Goal: Transaction & Acquisition: Register for event/course

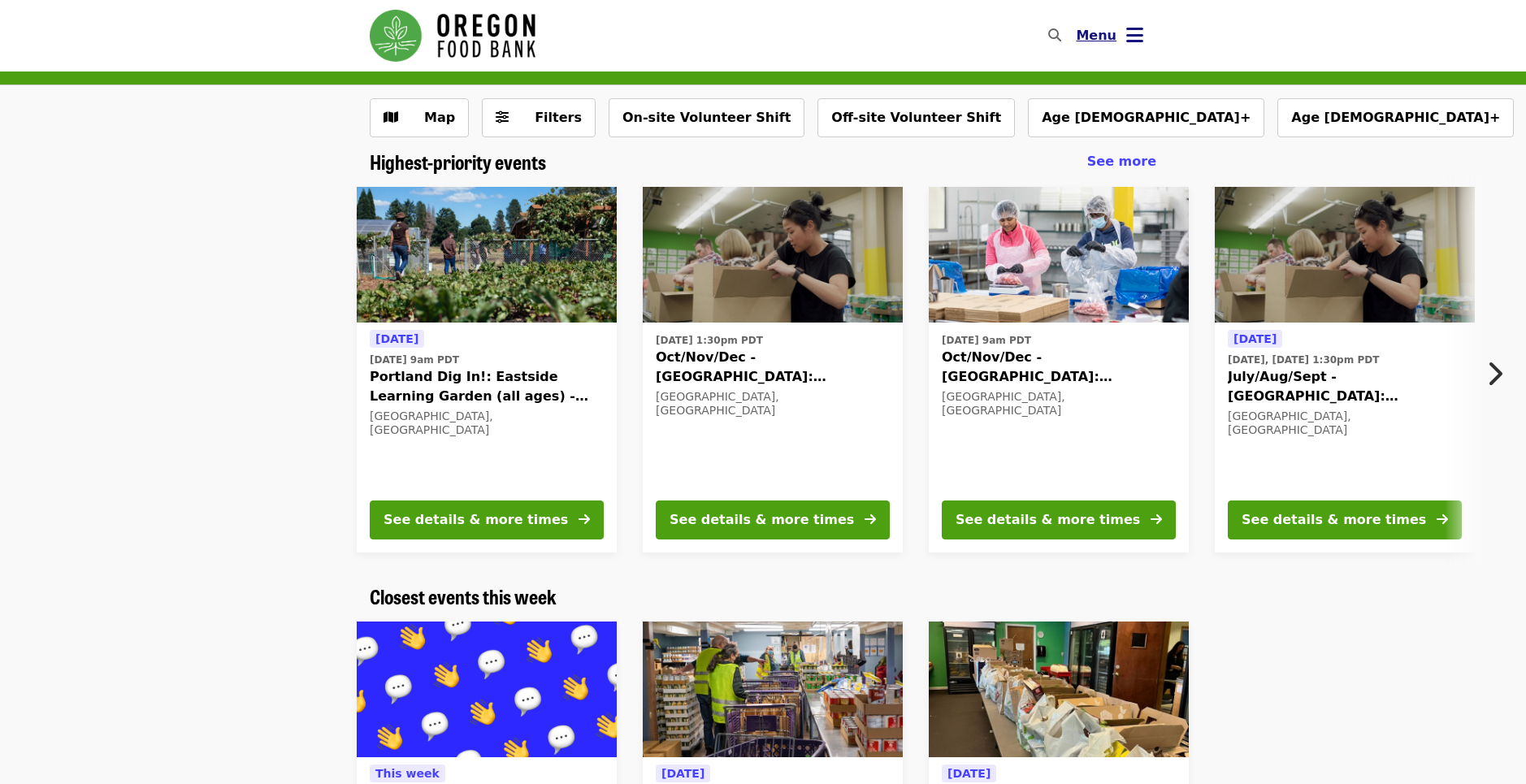
click at [1133, 33] on icon "bars icon" at bounding box center [1134, 35] width 17 height 23
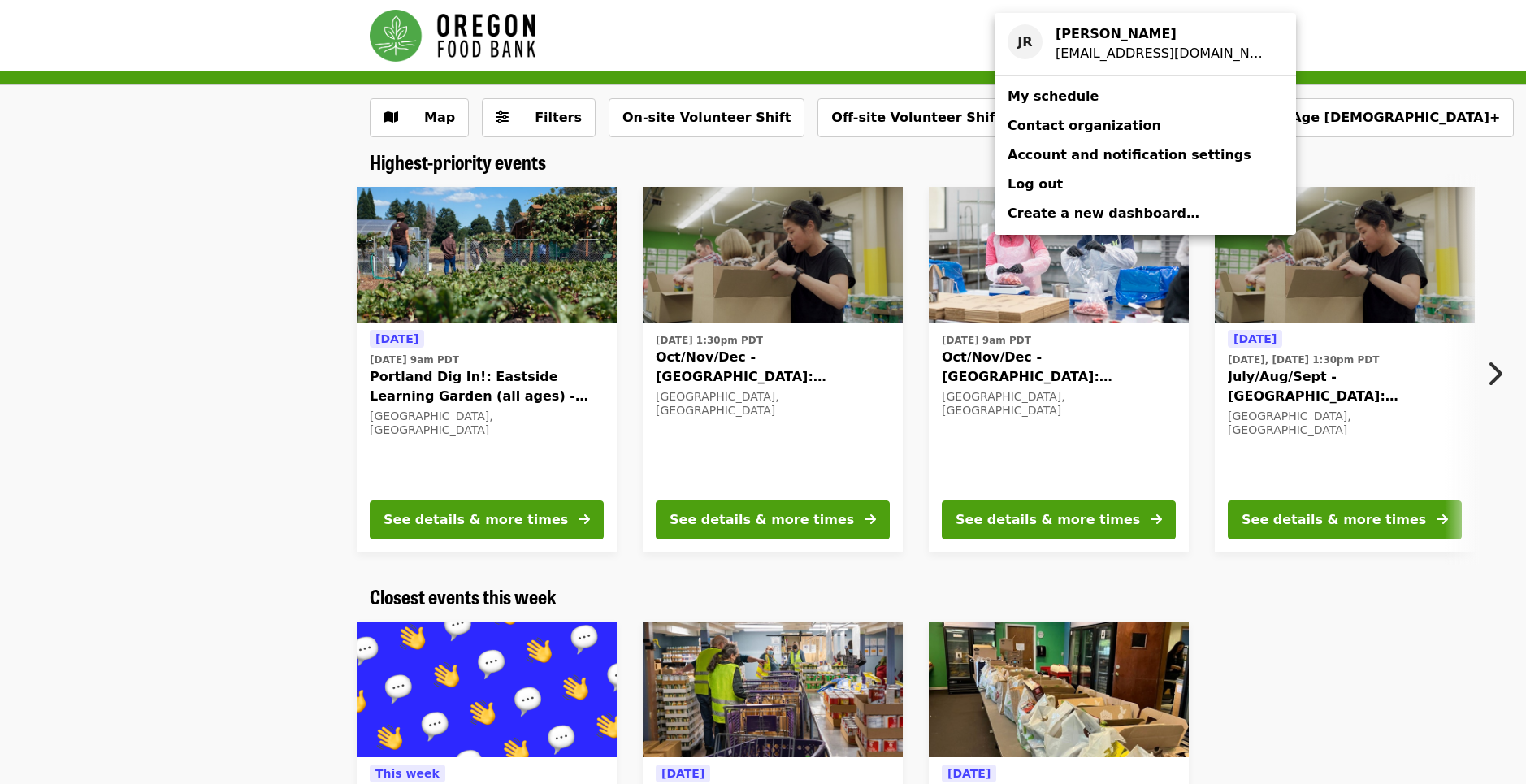
click at [1048, 95] on span "My schedule" at bounding box center [1052, 95] width 91 height 15
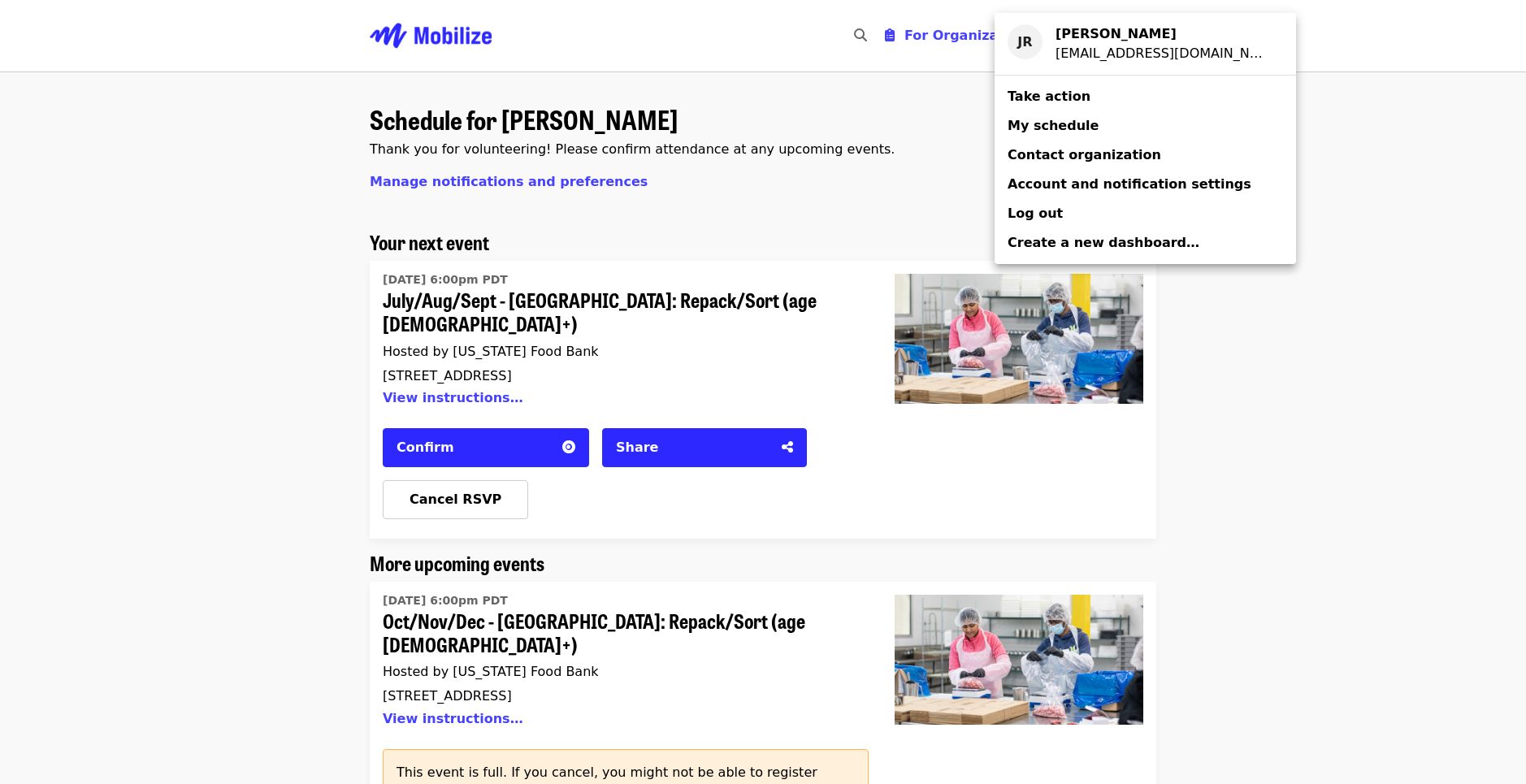
click at [487, 474] on div "Account menu" at bounding box center [763, 392] width 1526 height 784
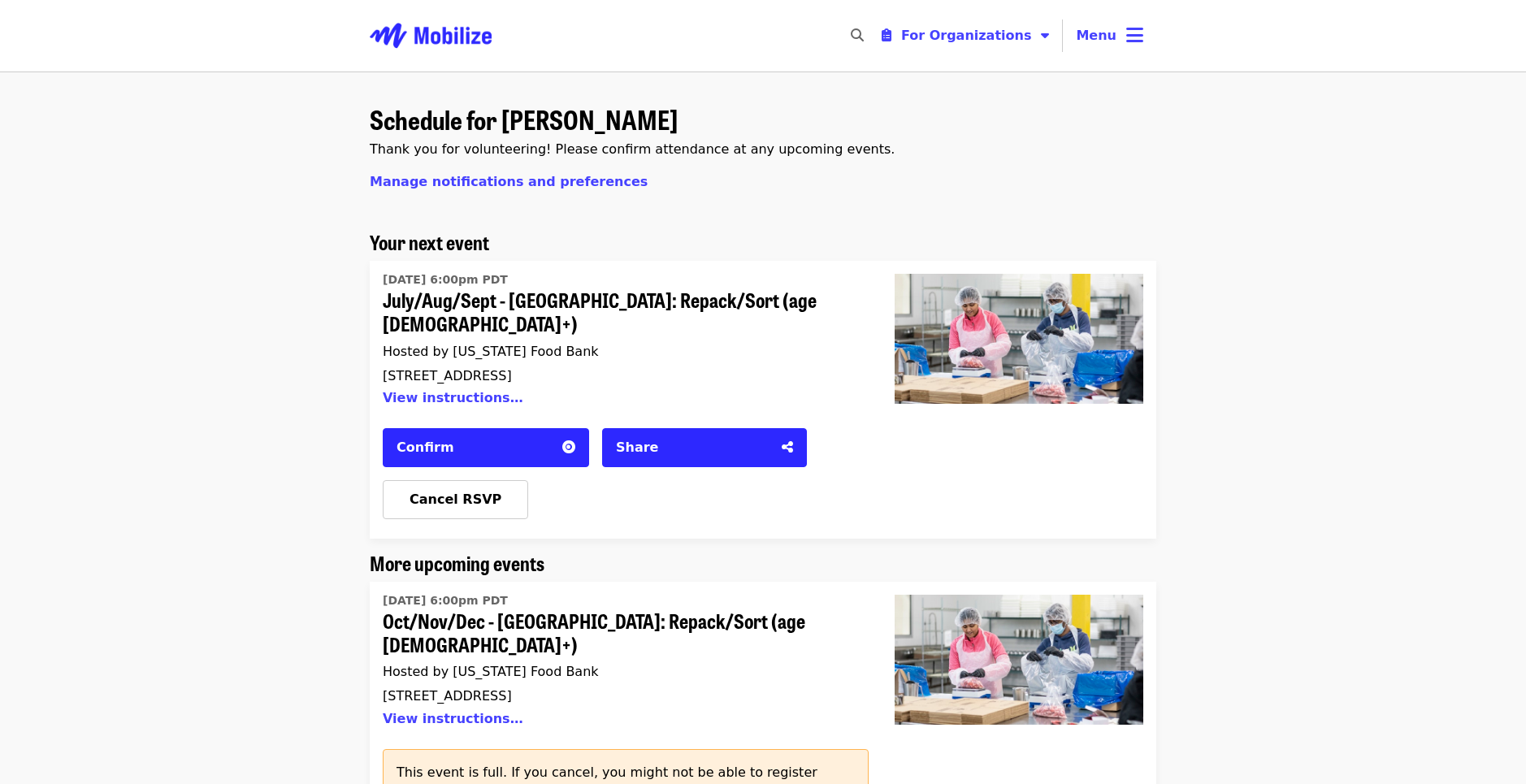
drag, startPoint x: 496, startPoint y: 476, endPoint x: 586, endPoint y: 480, distance: 90.1
click at [586, 480] on div "Confirm Share Cancel RSVP" at bounding box center [626, 468] width 486 height 104
drag, startPoint x: 571, startPoint y: 424, endPoint x: 577, endPoint y: 473, distance: 49.4
click at [577, 473] on div "Confirm Share Cancel RSVP" at bounding box center [626, 468] width 486 height 104
click at [466, 492] on span "Cancel RSVP" at bounding box center [455, 499] width 92 height 15
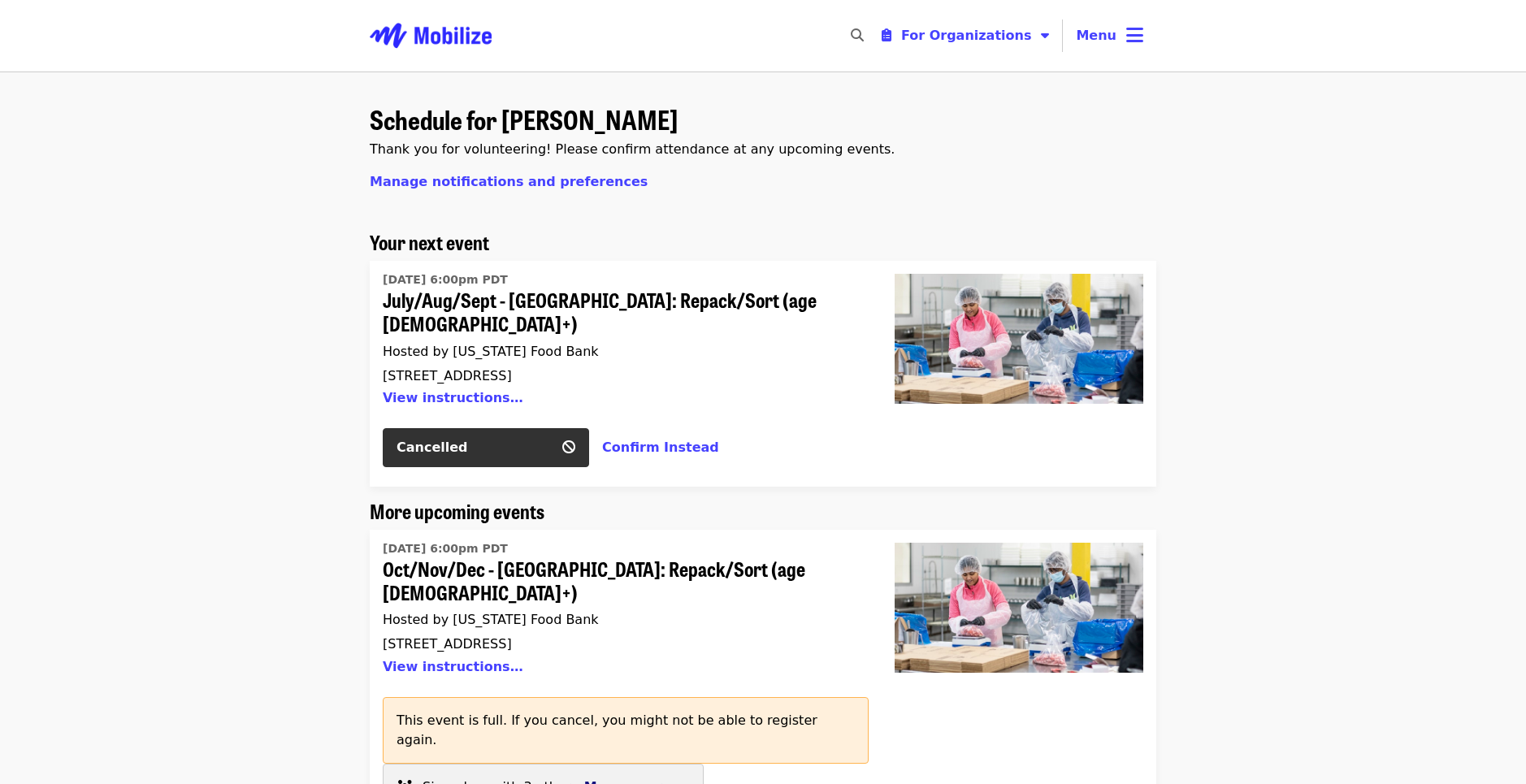
click at [630, 779] on span "Manage group" at bounding box center [637, 786] width 105 height 15
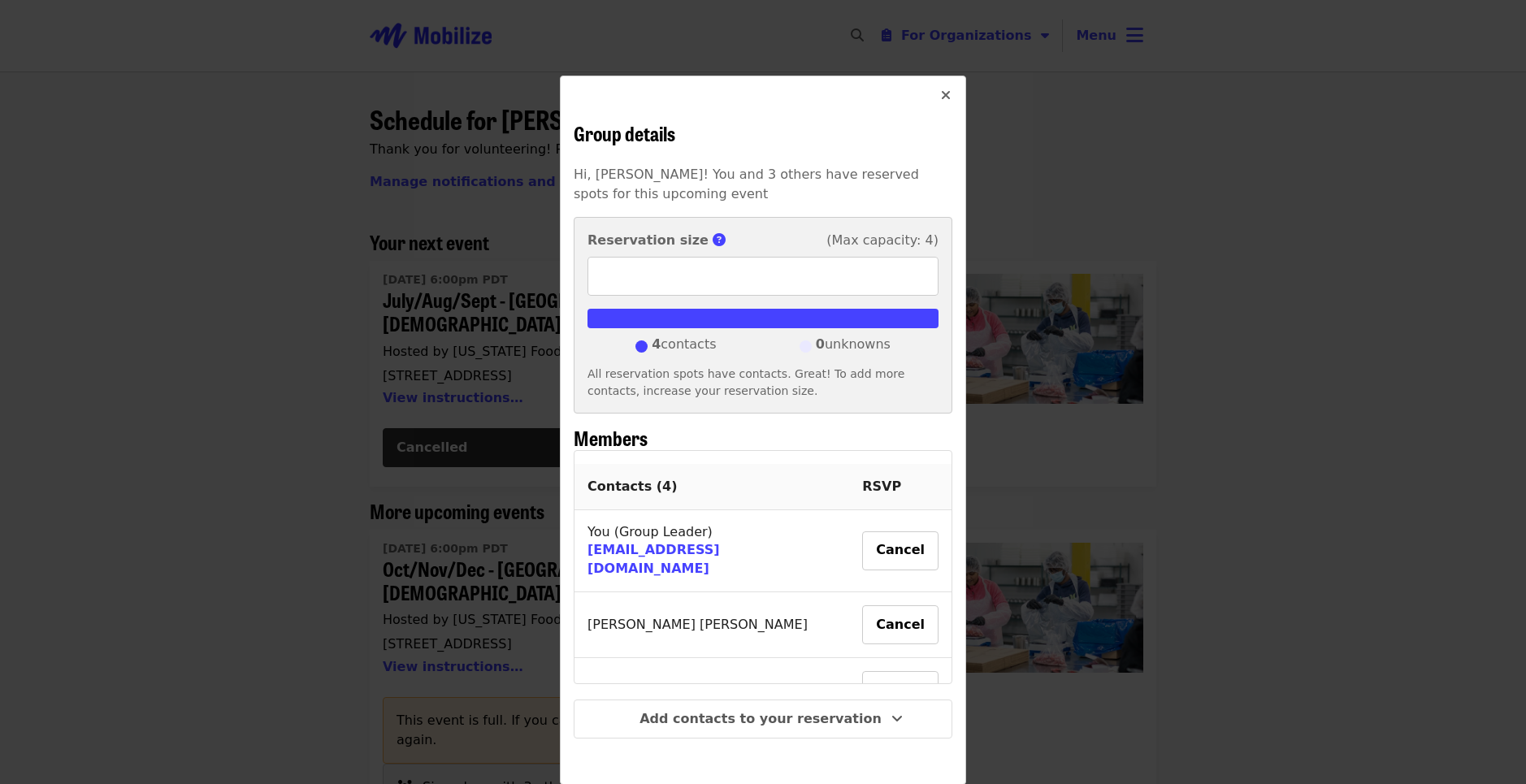
scroll to position [16, 0]
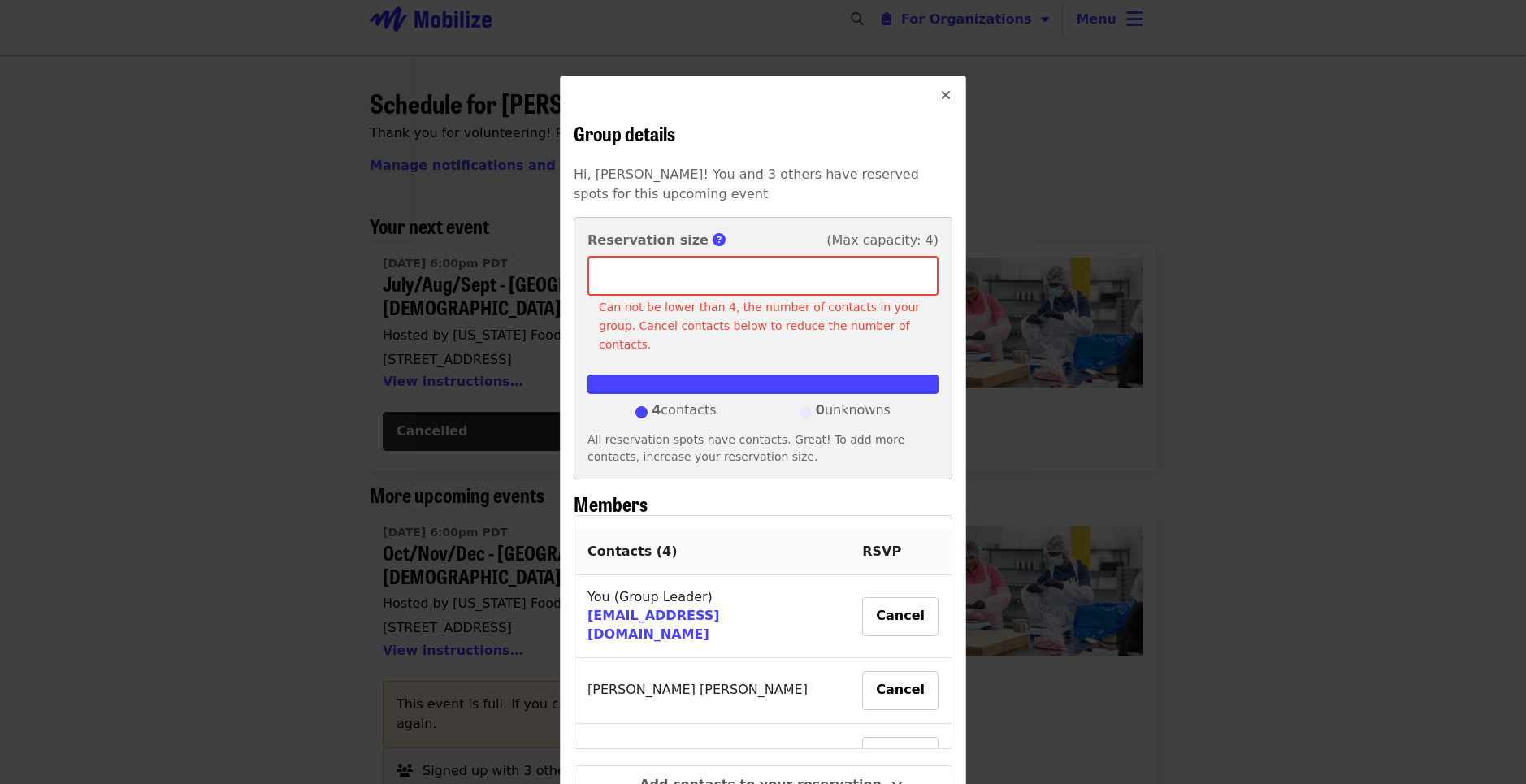
click at [917, 281] on input "*" at bounding box center [763, 276] width 351 height 39
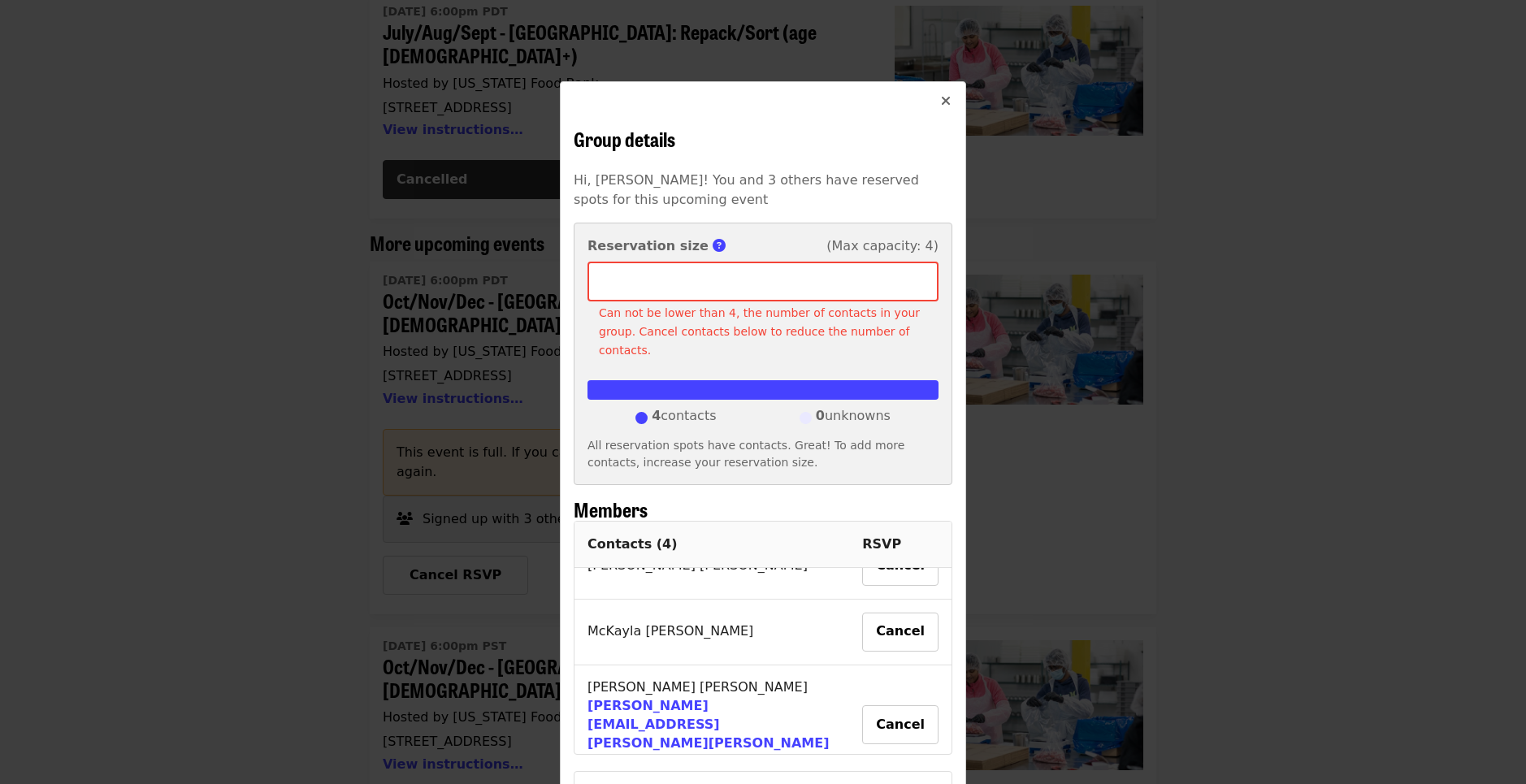
scroll to position [129, 0]
click at [882, 706] on button "Cancel" at bounding box center [900, 725] width 76 height 39
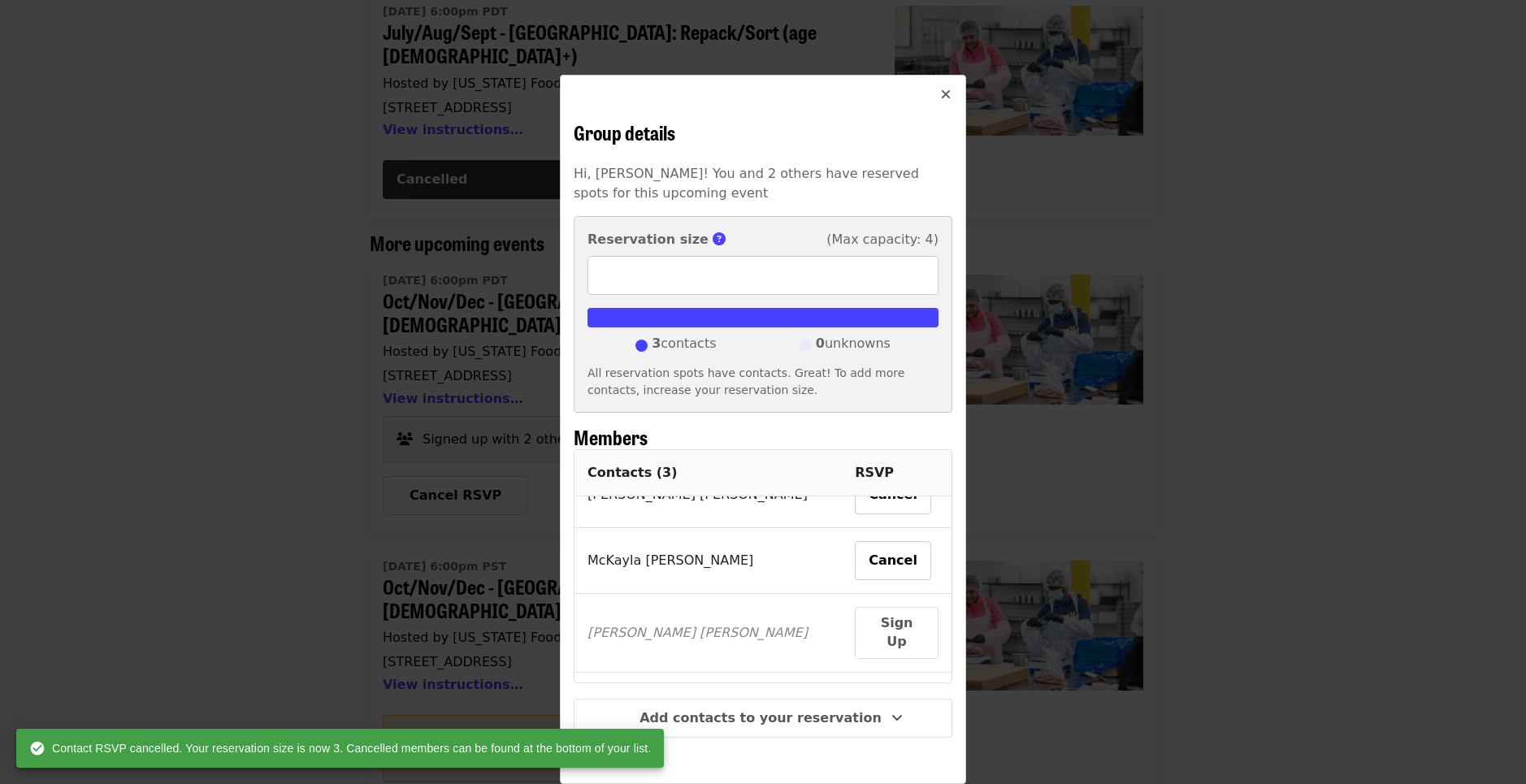
scroll to position [5, 0]
click at [855, 542] on button "Cancel" at bounding box center [893, 561] width 76 height 39
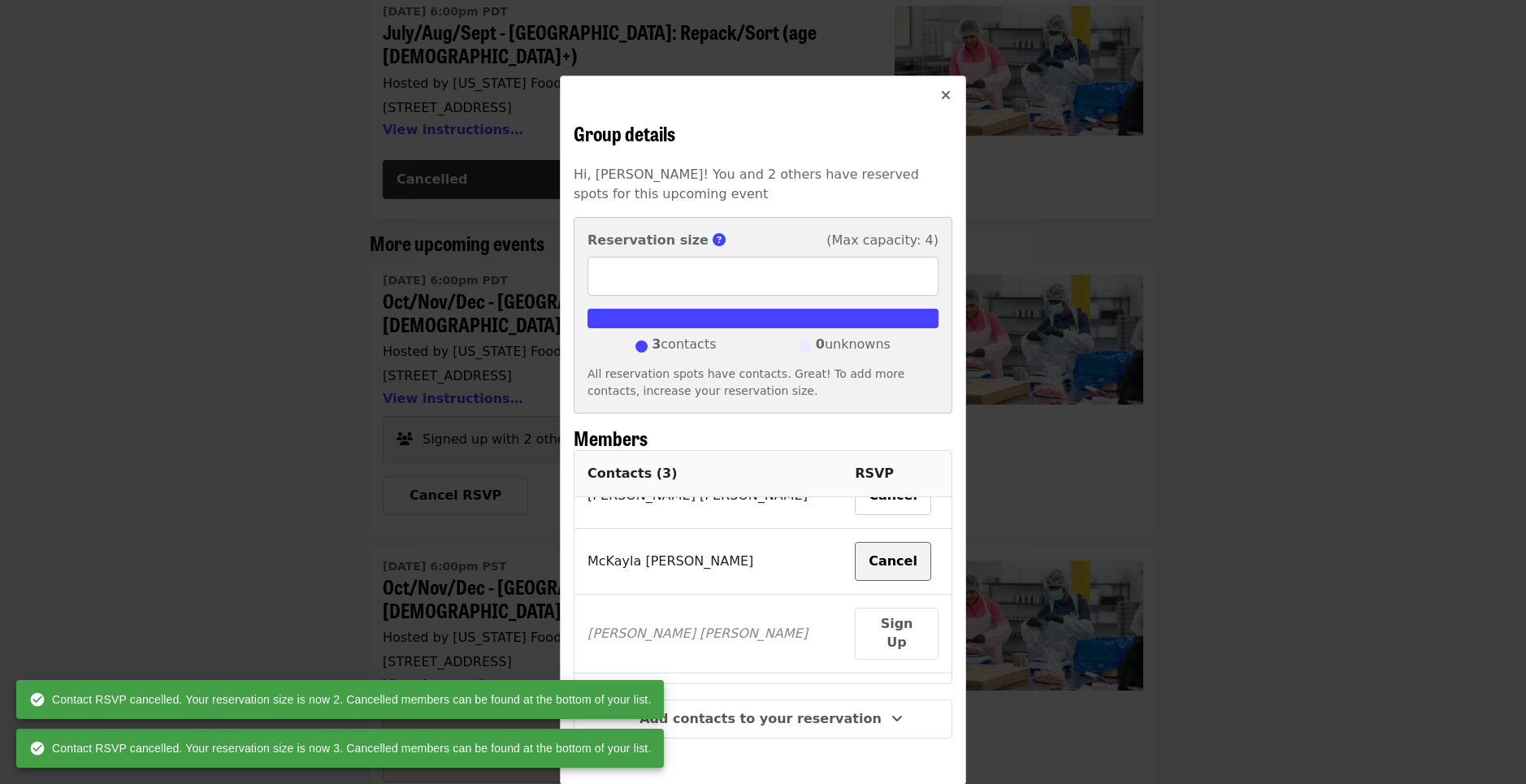
type input "*"
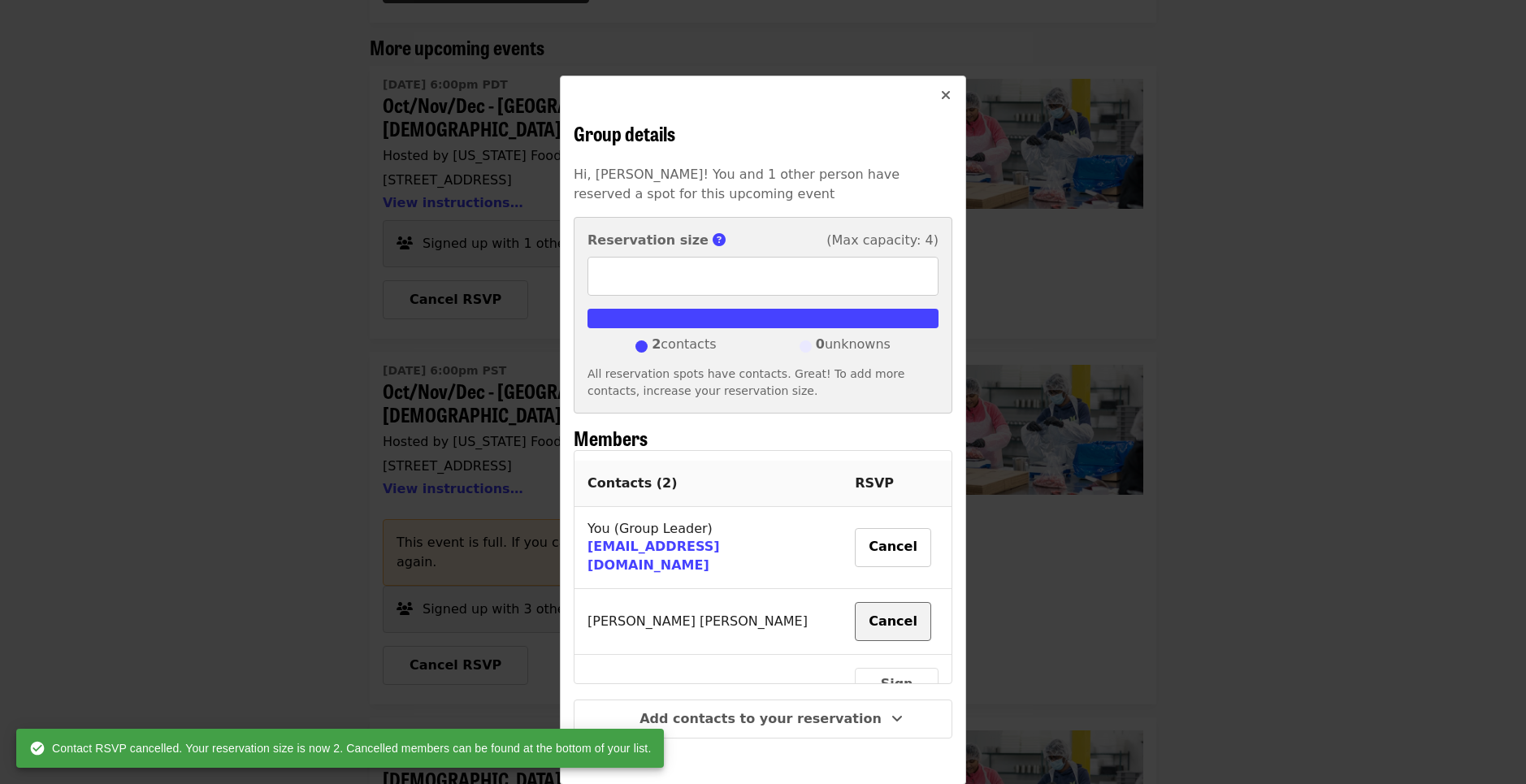
scroll to position [9, 0]
click at [855, 601] on button "Cancel" at bounding box center [893, 615] width 76 height 39
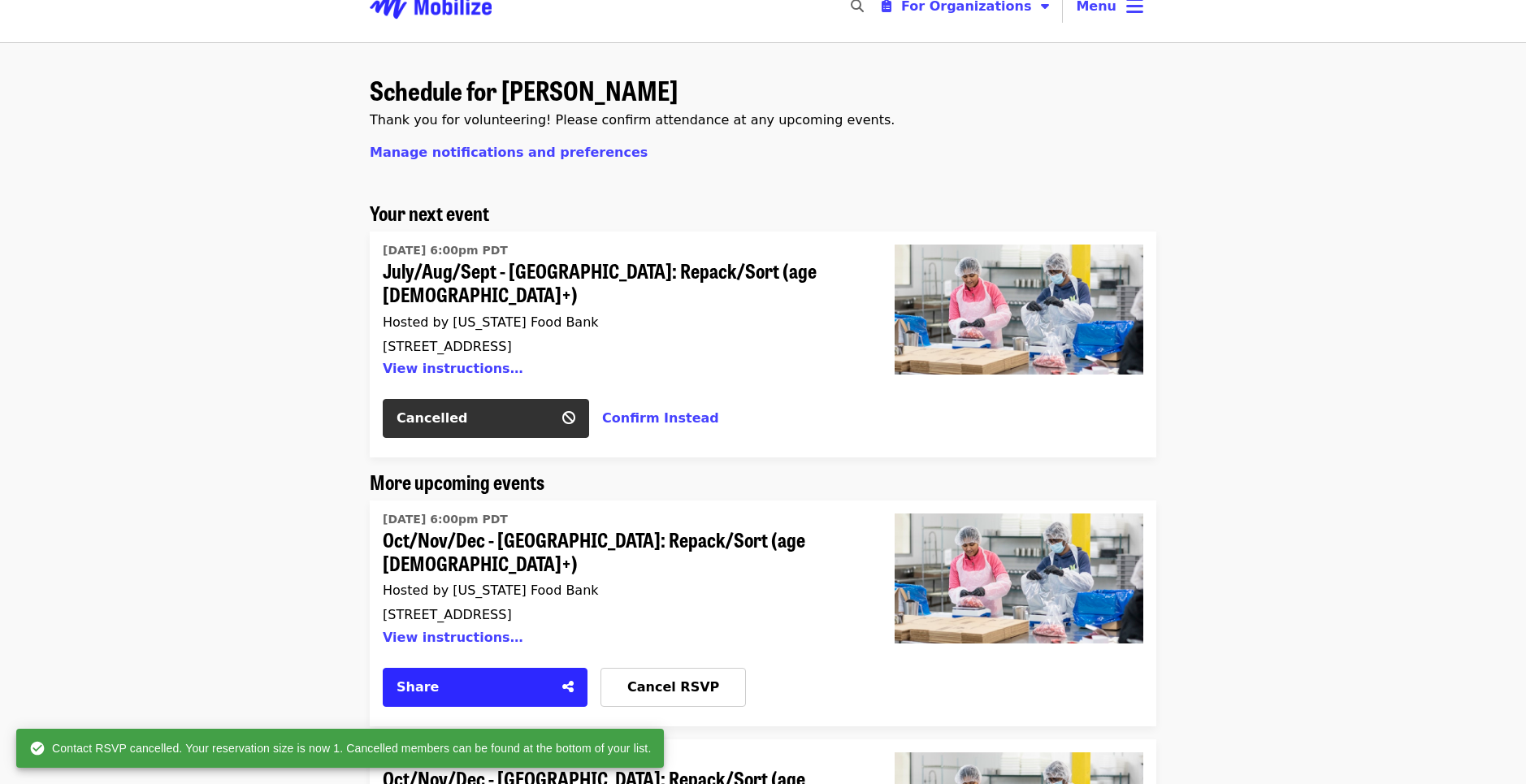
scroll to position [18, 0]
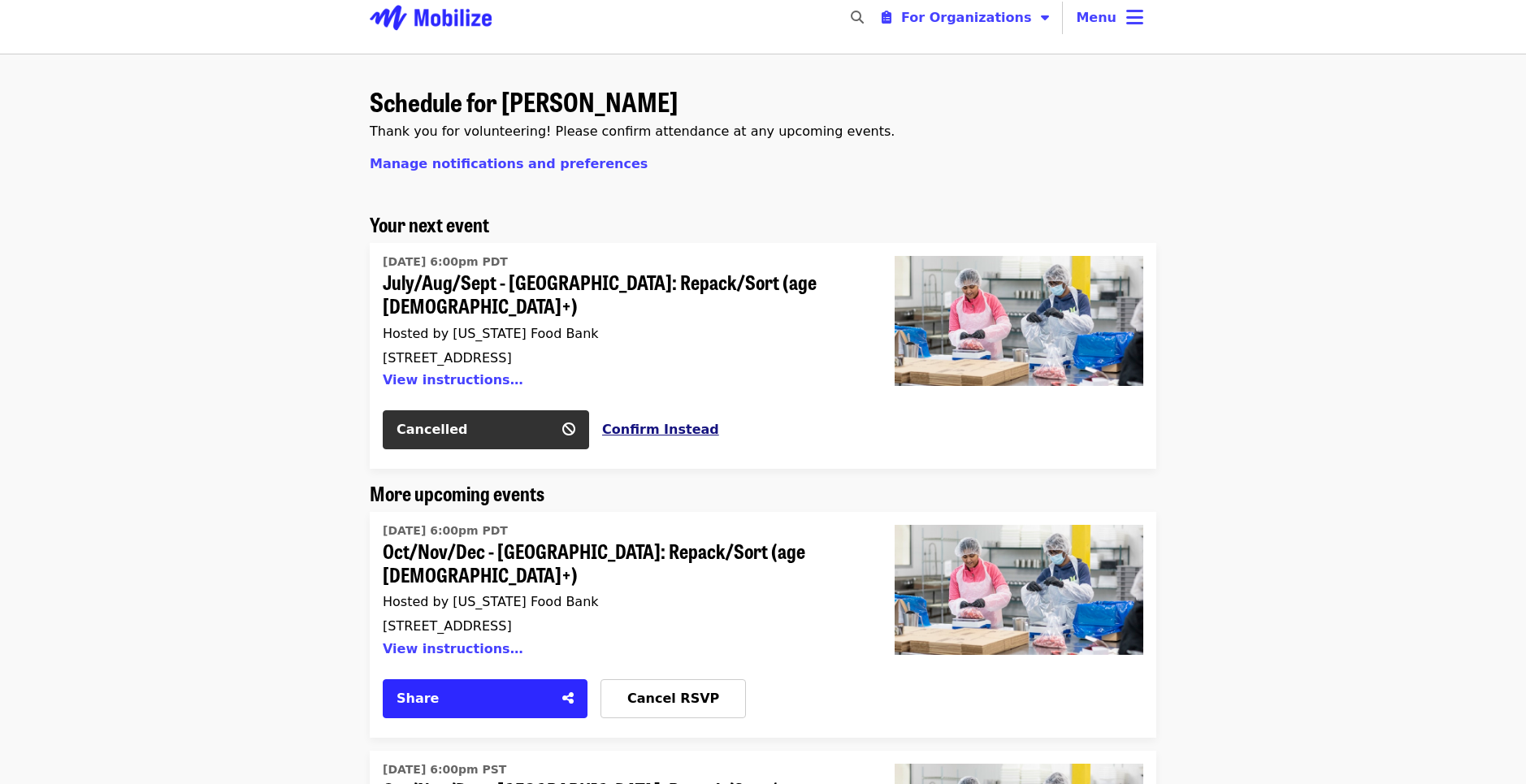
click at [663, 420] on button "Confirm Instead" at bounding box center [661, 430] width 117 height 20
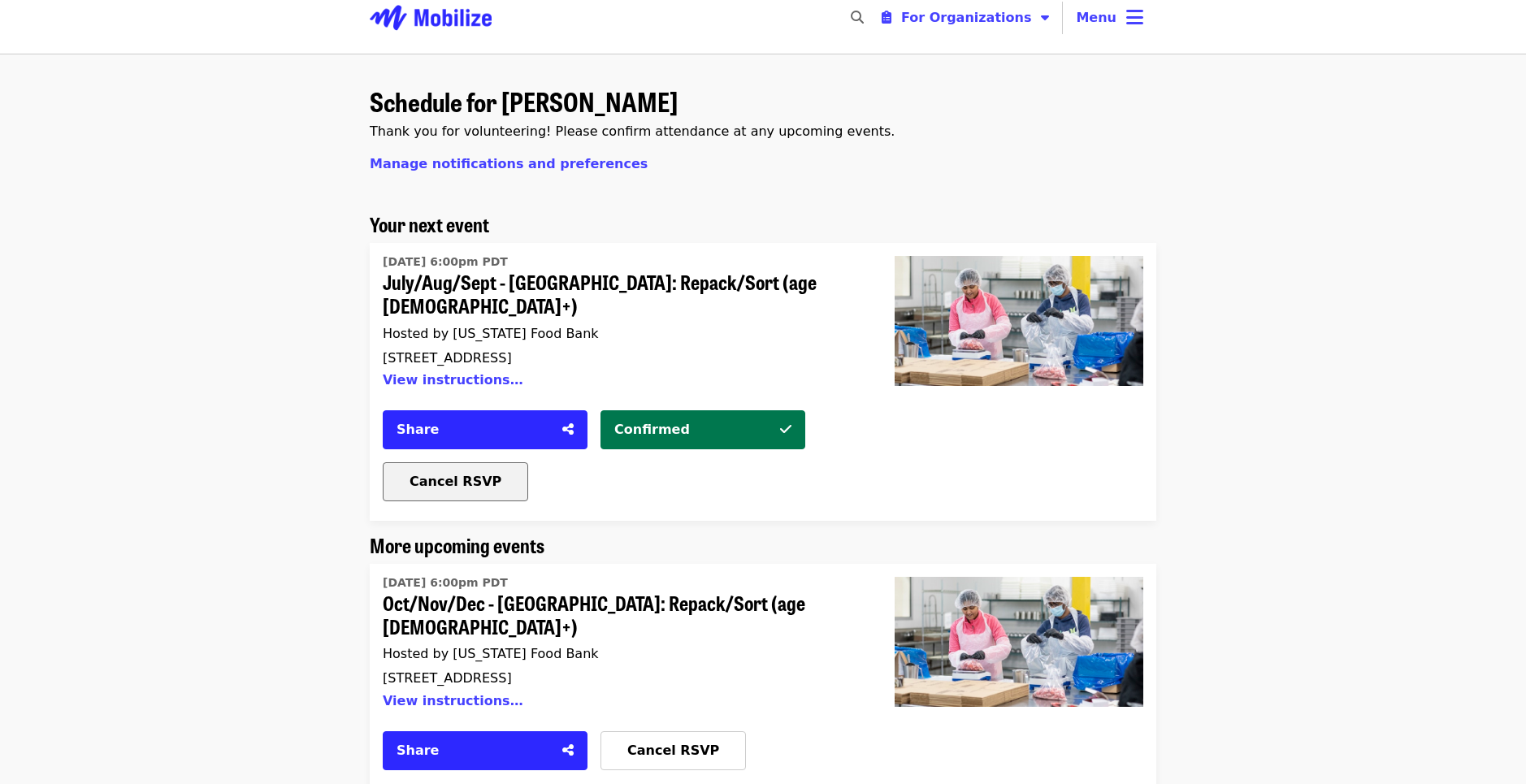
click at [459, 474] on span "Cancel RSVP" at bounding box center [455, 481] width 92 height 15
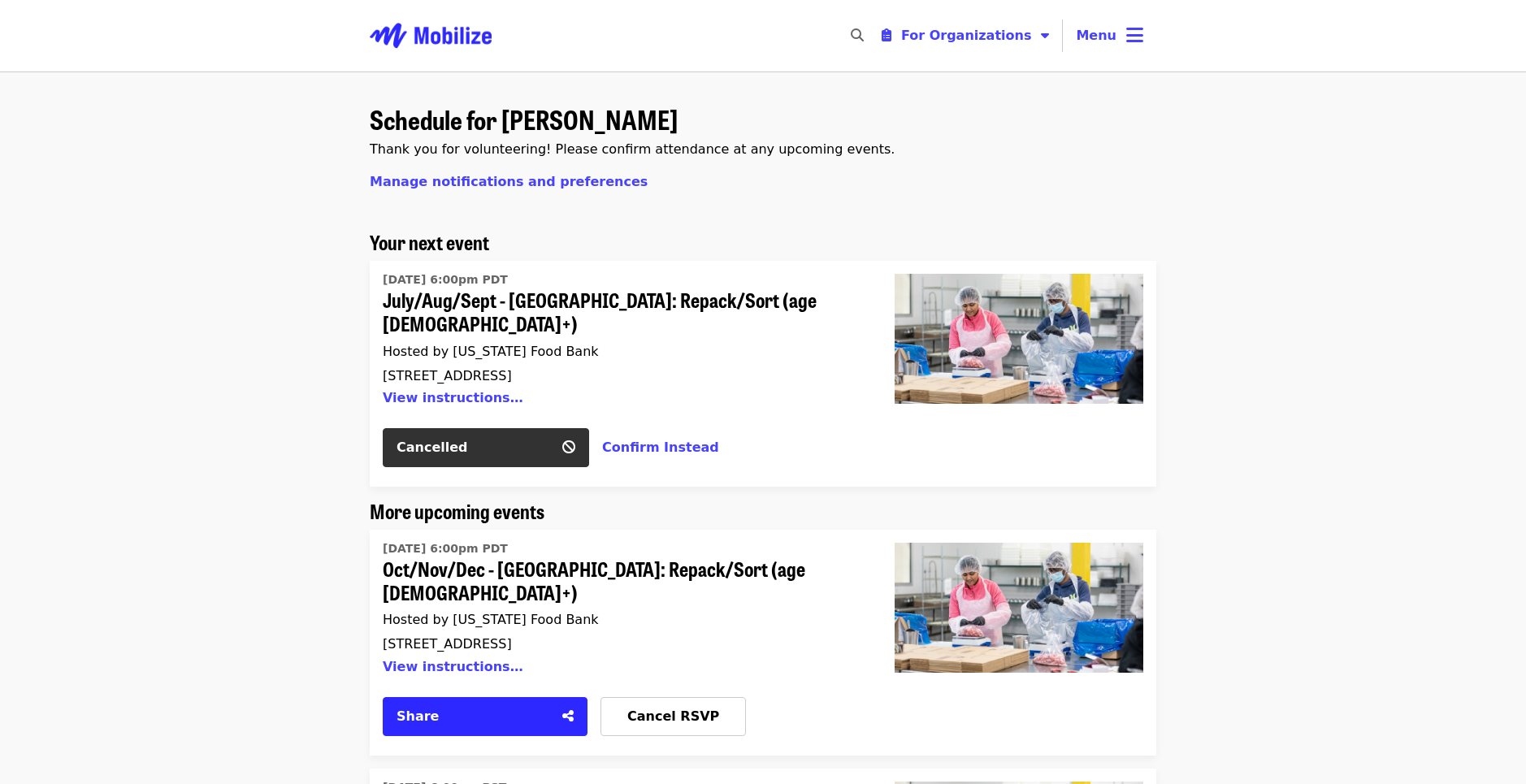
scroll to position [0, 0]
click at [662, 438] on button "Confirm Instead" at bounding box center [661, 448] width 117 height 20
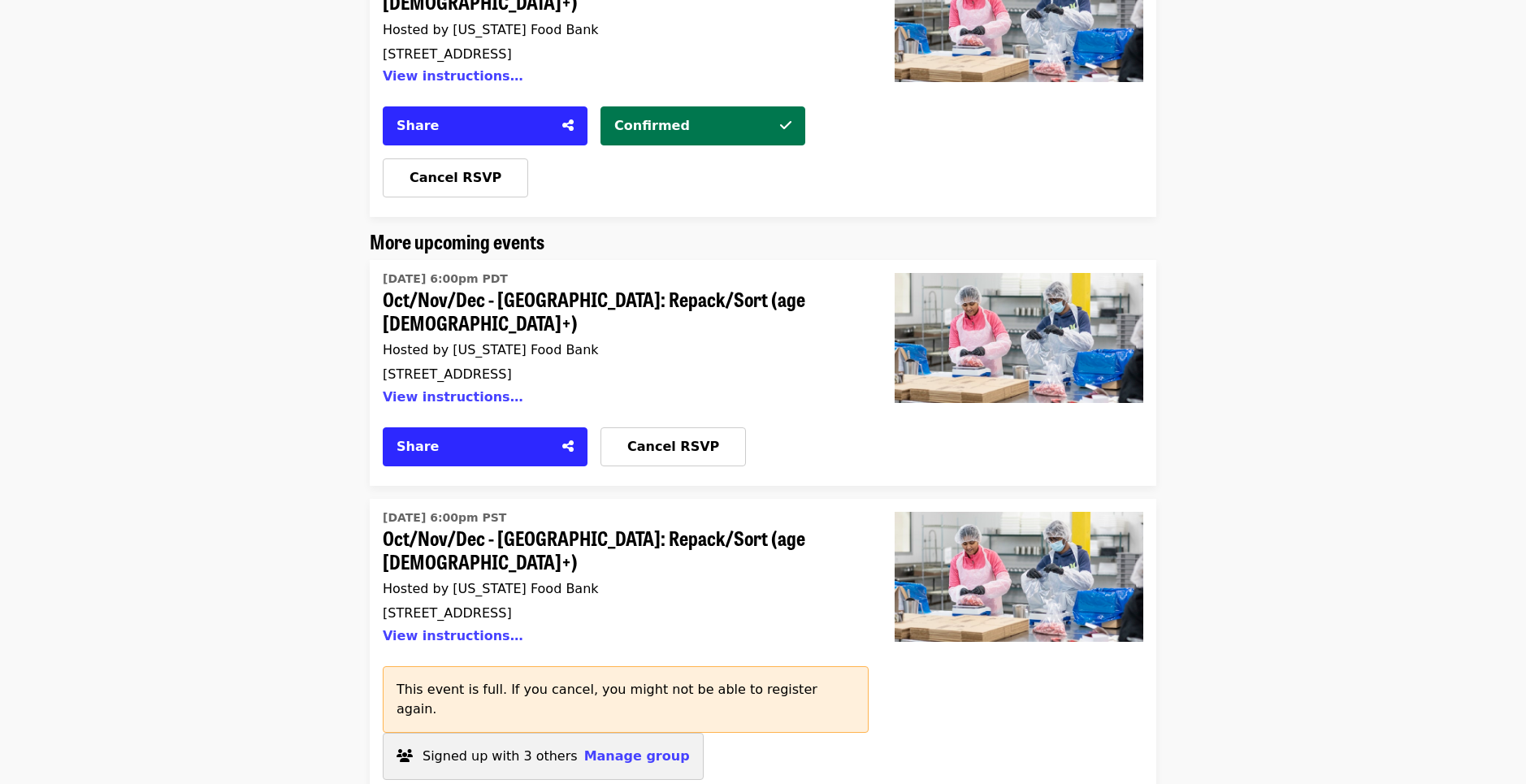
scroll to position [315, 0]
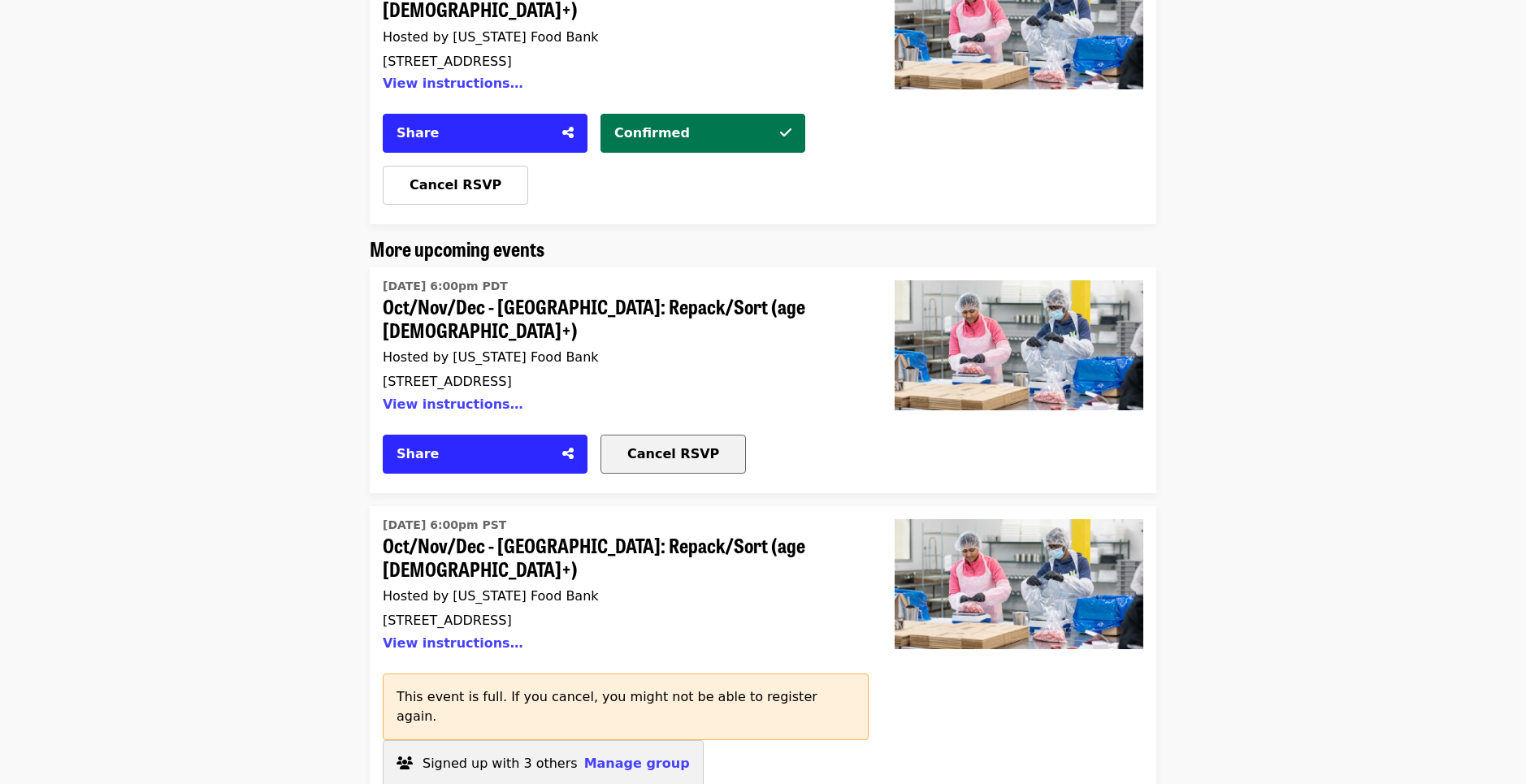
click at [687, 446] on span "Cancel RSVP" at bounding box center [674, 453] width 92 height 15
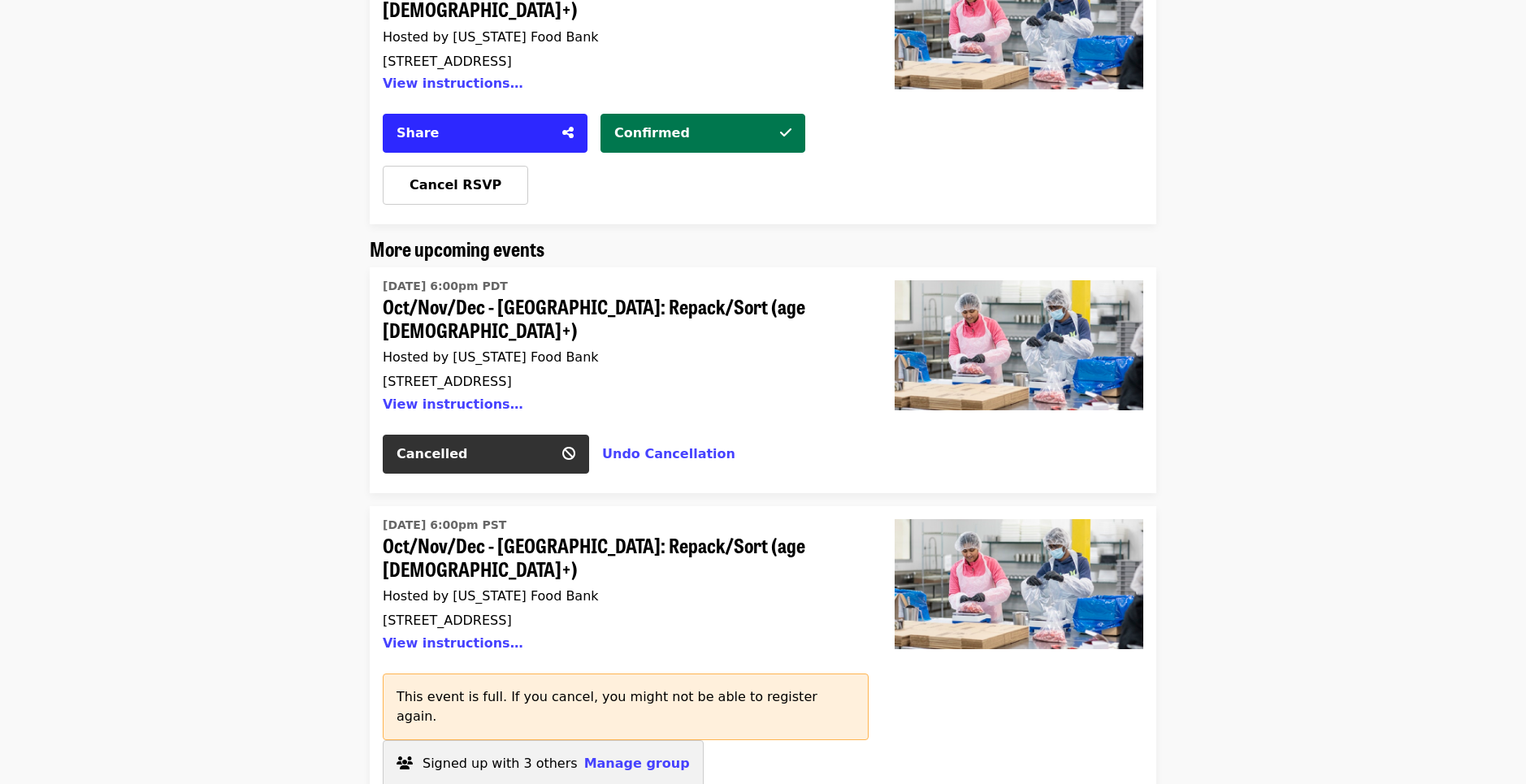
click at [687, 444] on button "Undo Cancellation" at bounding box center [669, 454] width 133 height 20
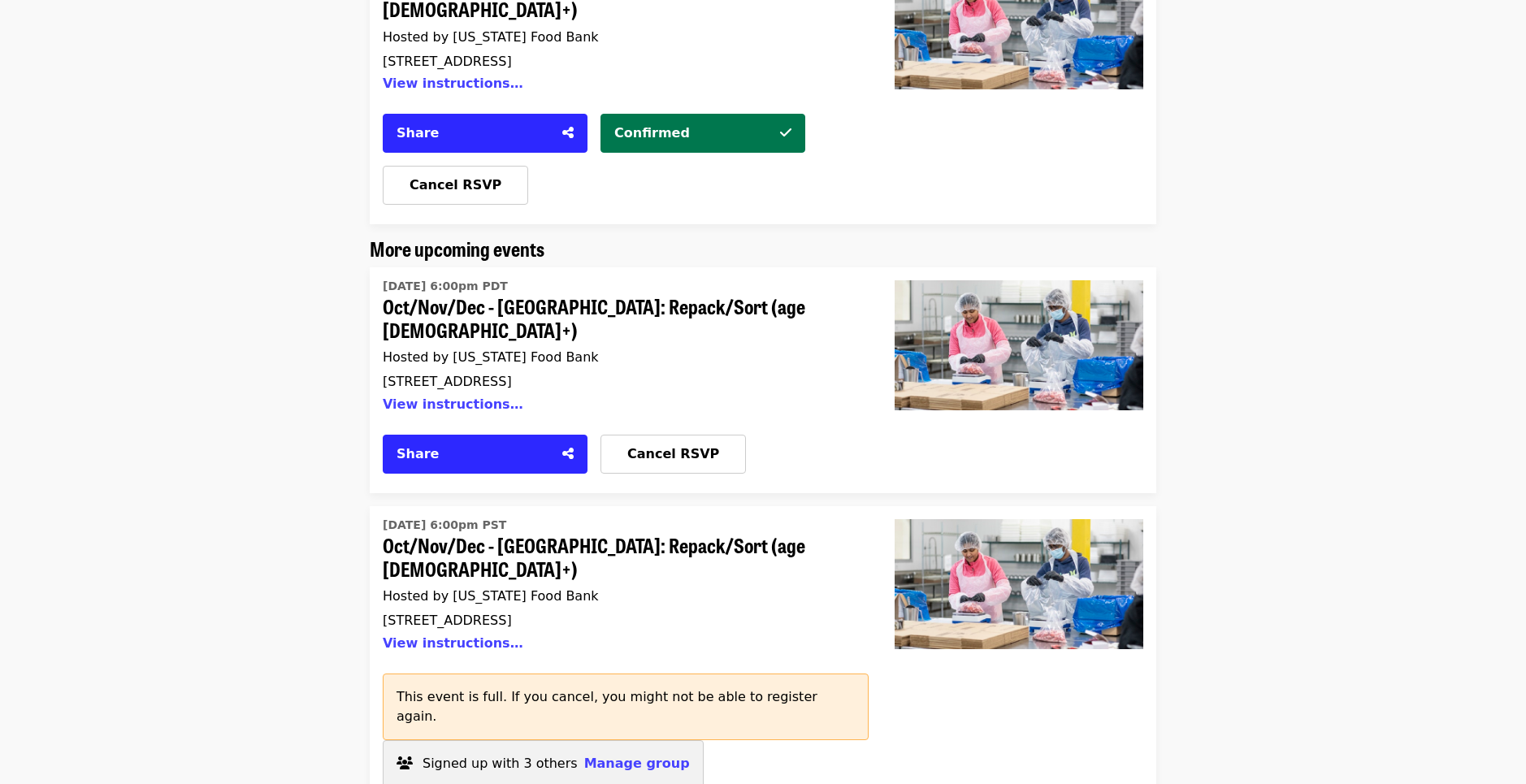
click at [579, 295] on span "Oct/Nov/Dec - [GEOGRAPHIC_DATA]: Repack/Sort (age [DEMOGRAPHIC_DATA]+)" at bounding box center [620, 318] width 473 height 47
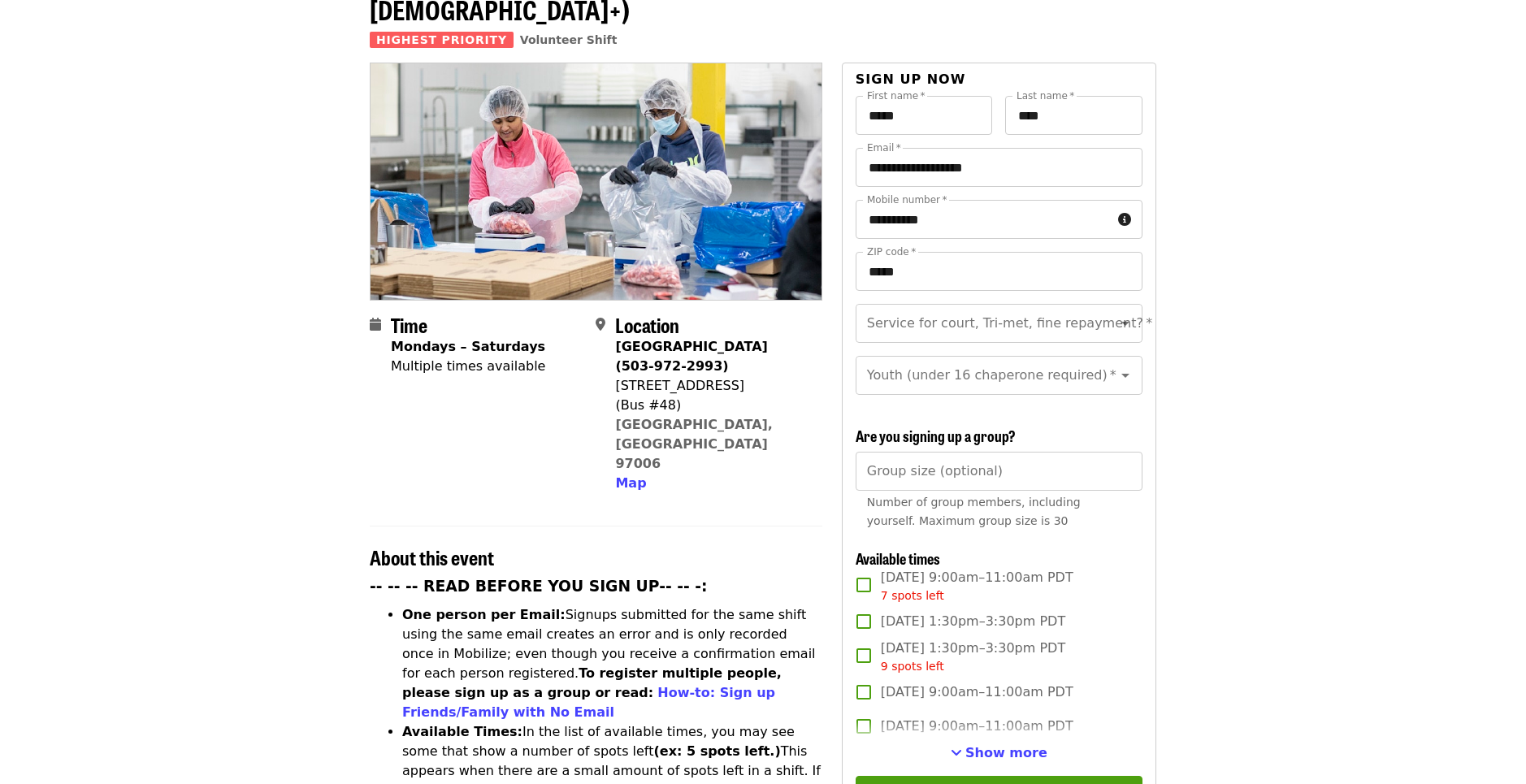
scroll to position [121, 0]
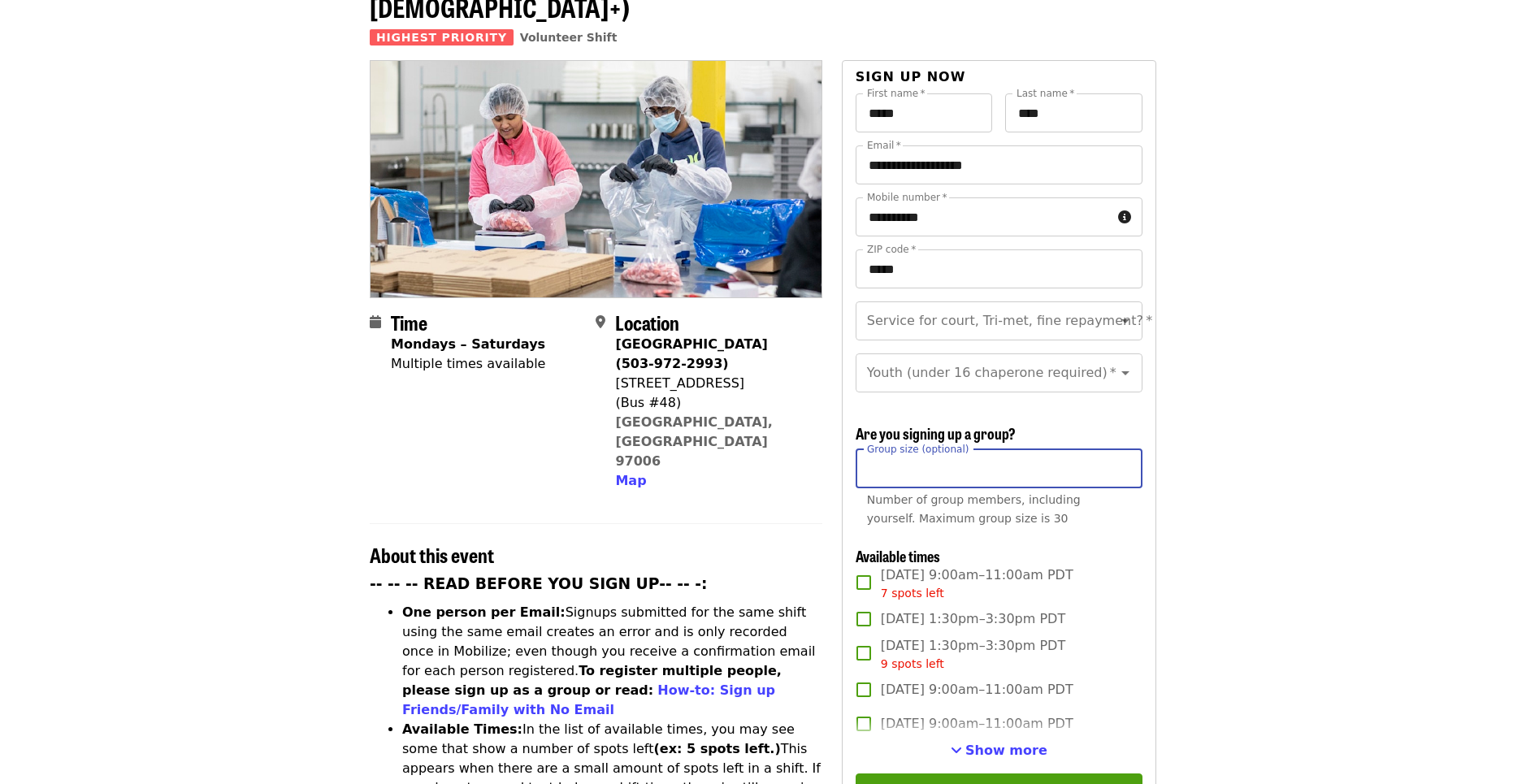
click at [1122, 450] on input "*" at bounding box center [998, 468] width 287 height 39
type input "*"
click at [1122, 450] on input "*" at bounding box center [998, 468] width 287 height 39
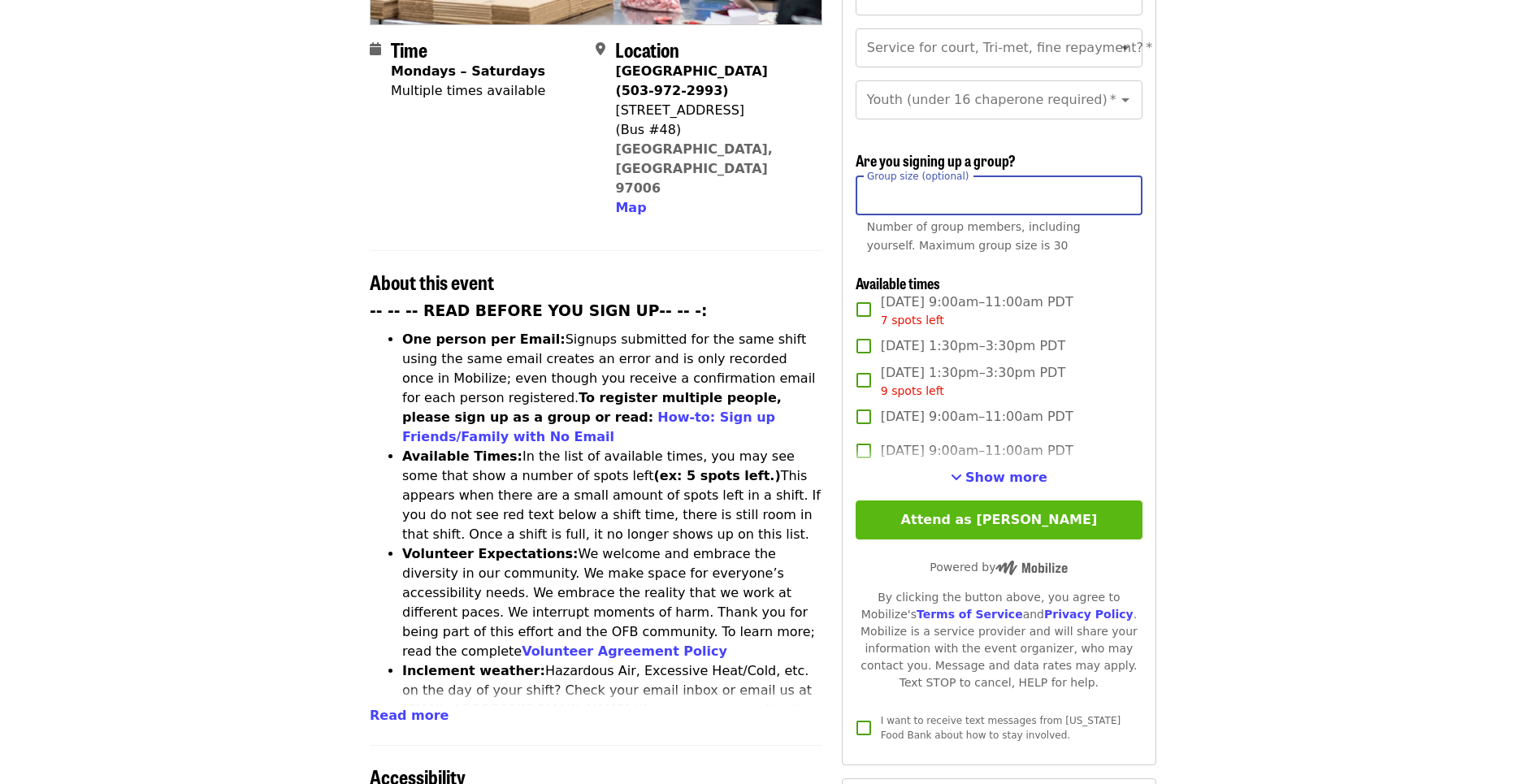
scroll to position [424, 0]
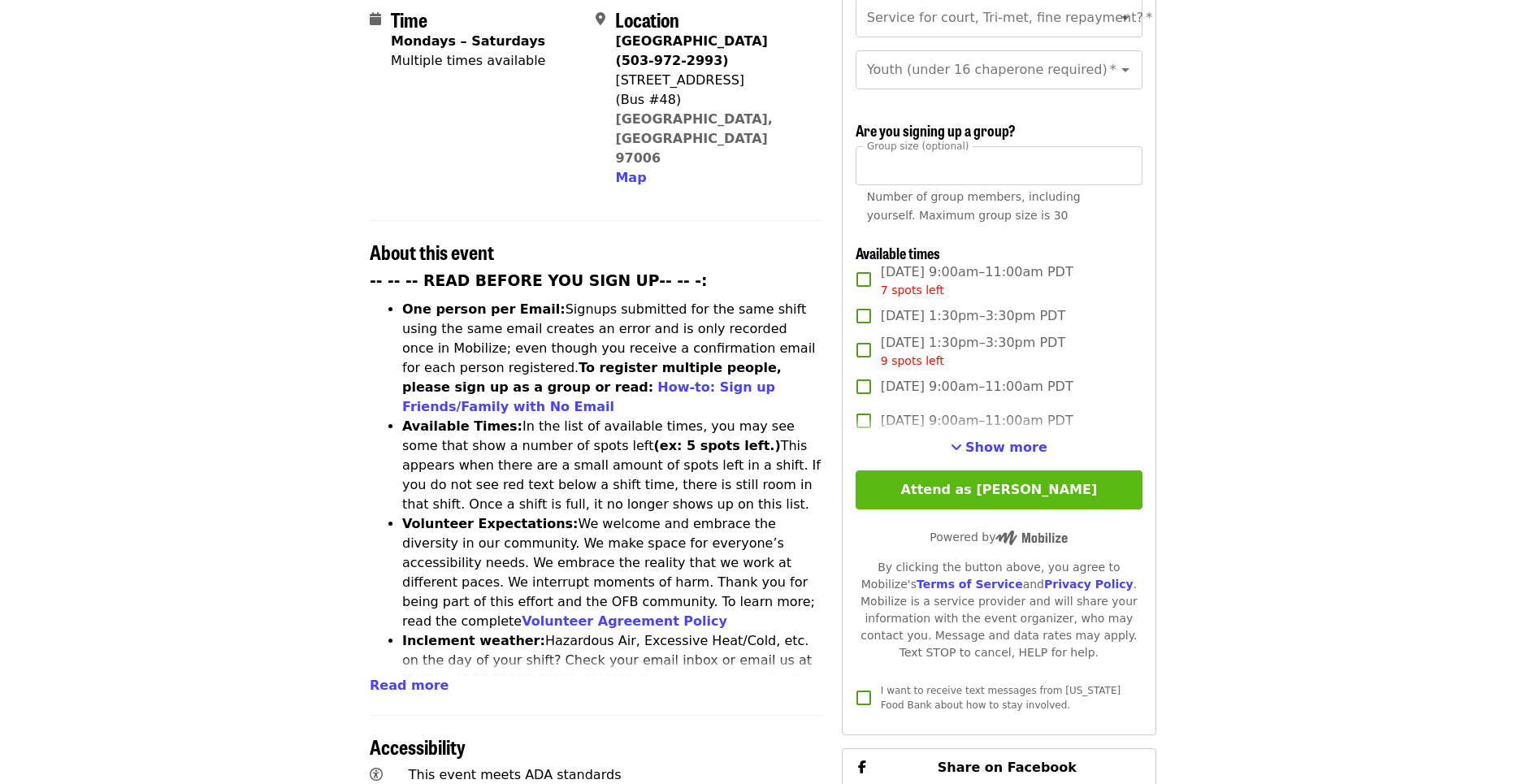
click at [991, 470] on button "Attend as [PERSON_NAME]" at bounding box center [998, 489] width 287 height 39
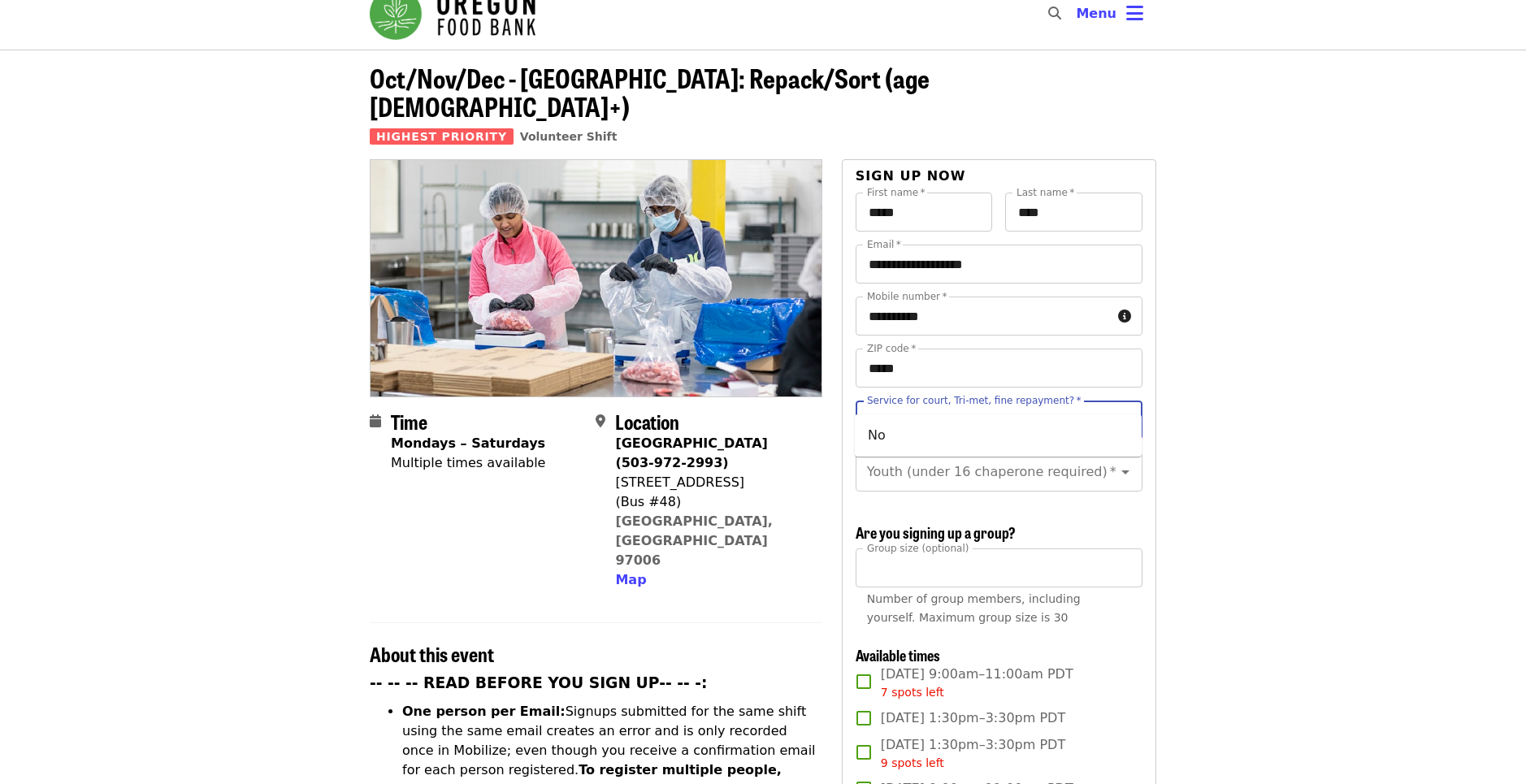
type input "**"
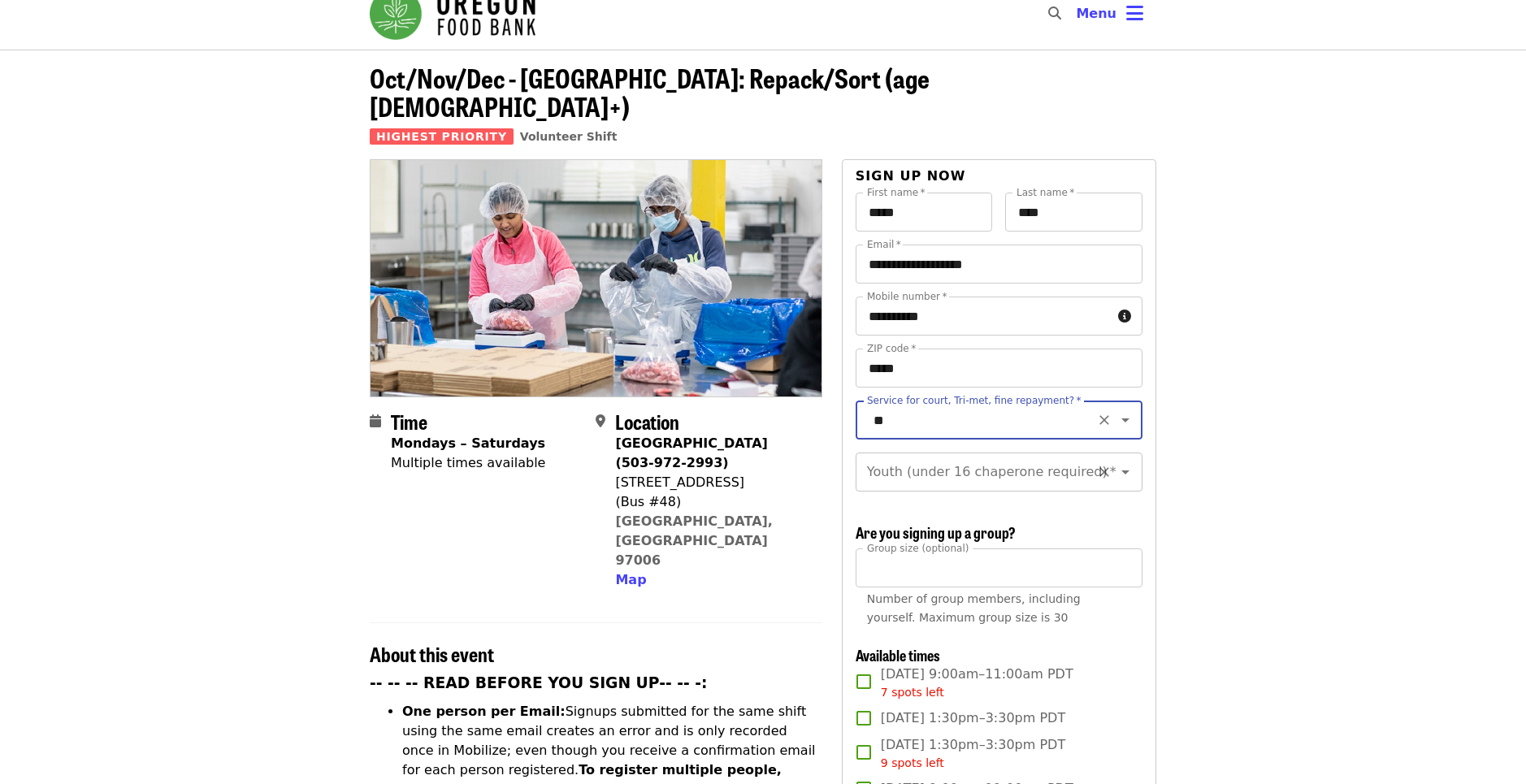
click at [924, 457] on input "Youth (under 16 chaperone required)   *" at bounding box center [979, 472] width 221 height 31
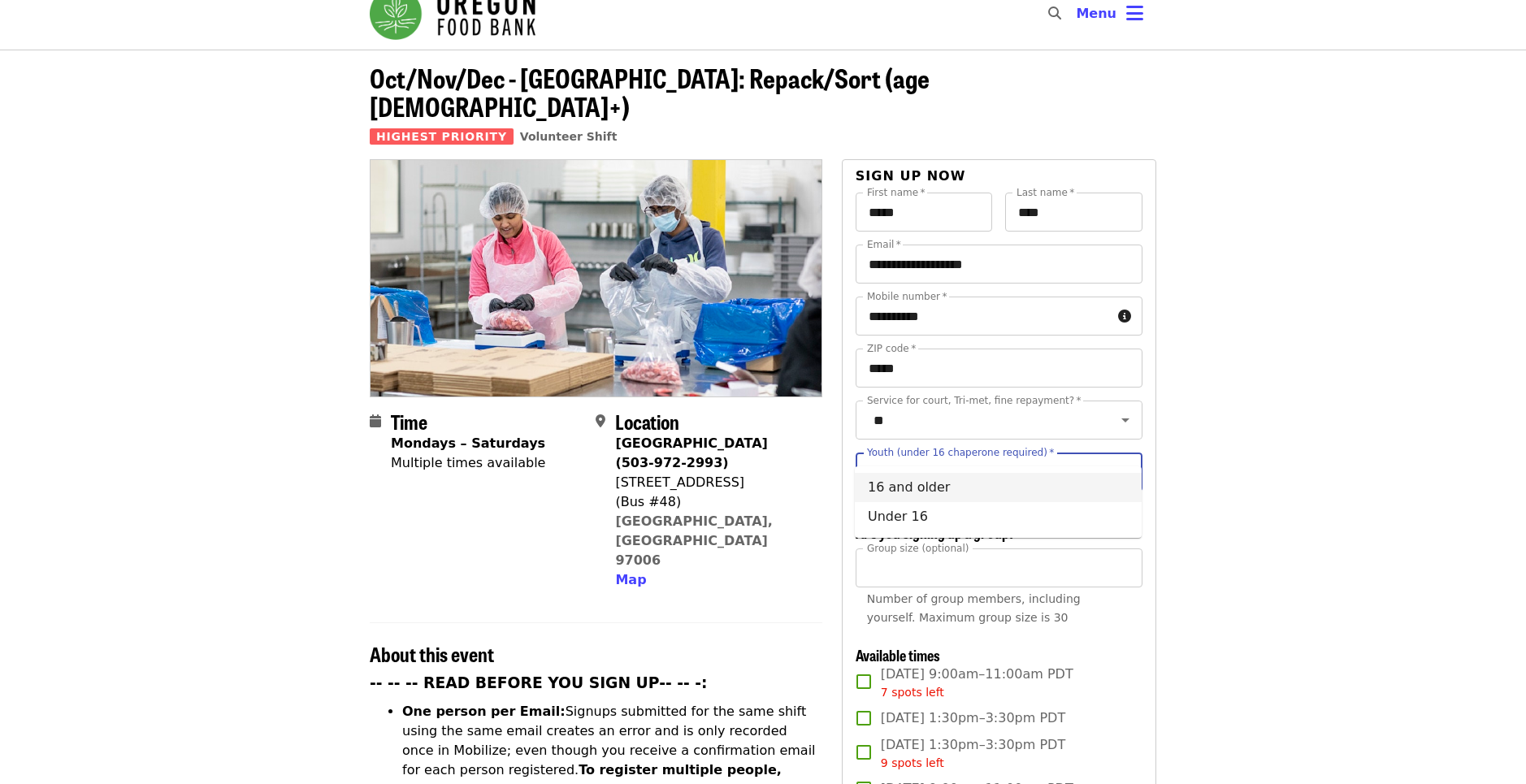
click at [890, 493] on li "16 and older" at bounding box center [998, 487] width 287 height 30
type input "**********"
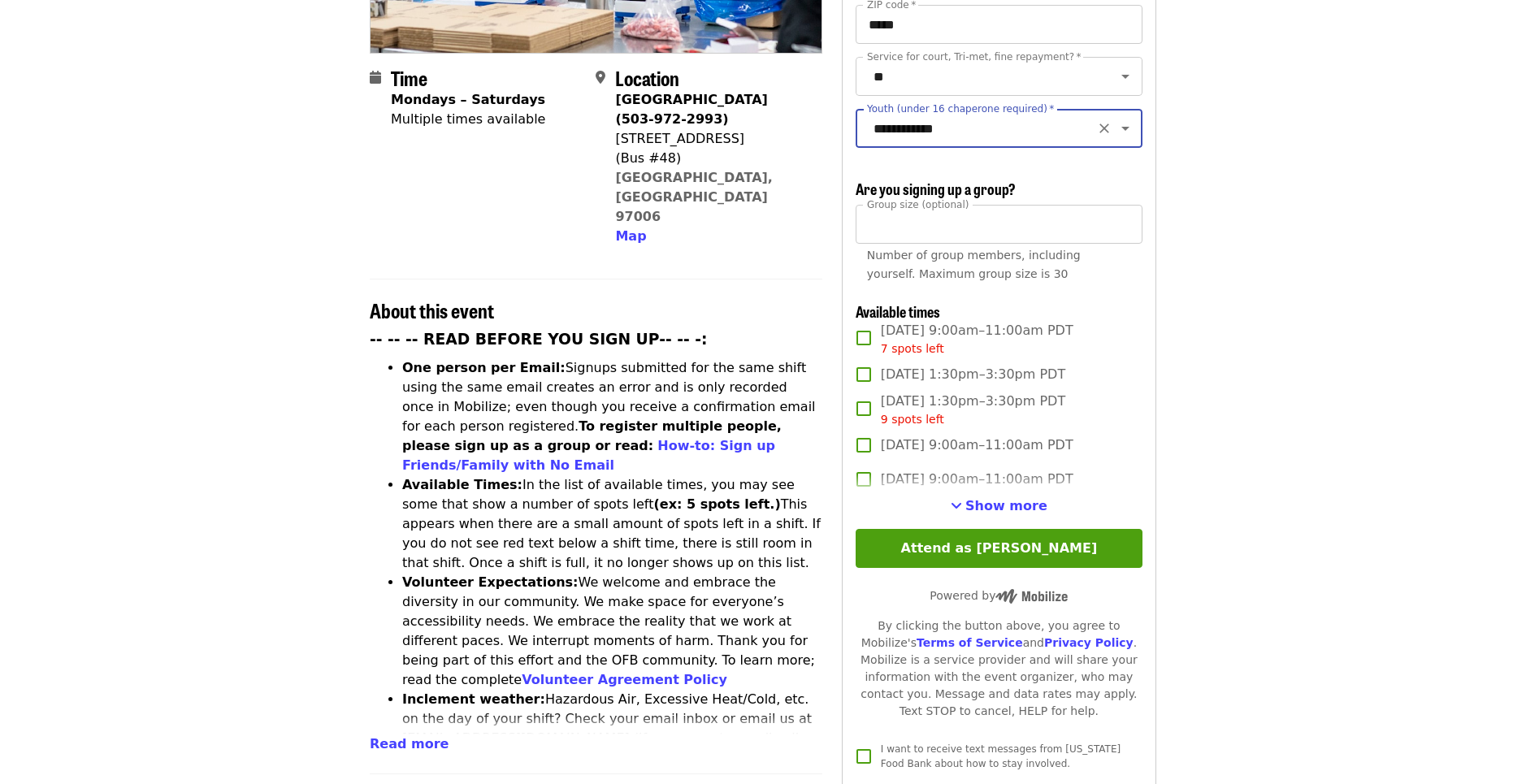
scroll to position [404, 0]
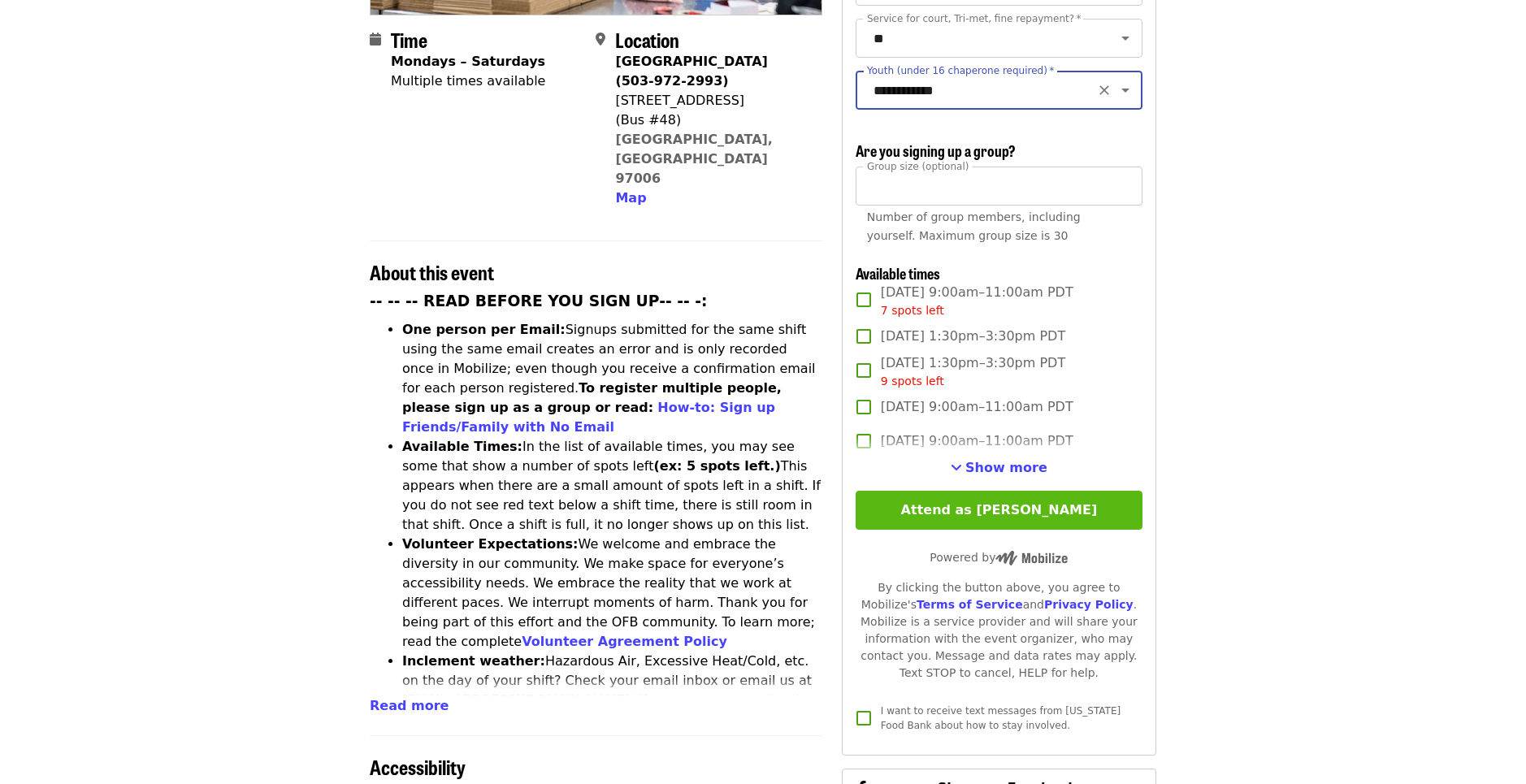
click at [1017, 491] on button "Attend as [PERSON_NAME]" at bounding box center [998, 510] width 287 height 39
